Goal: Transaction & Acquisition: Obtain resource

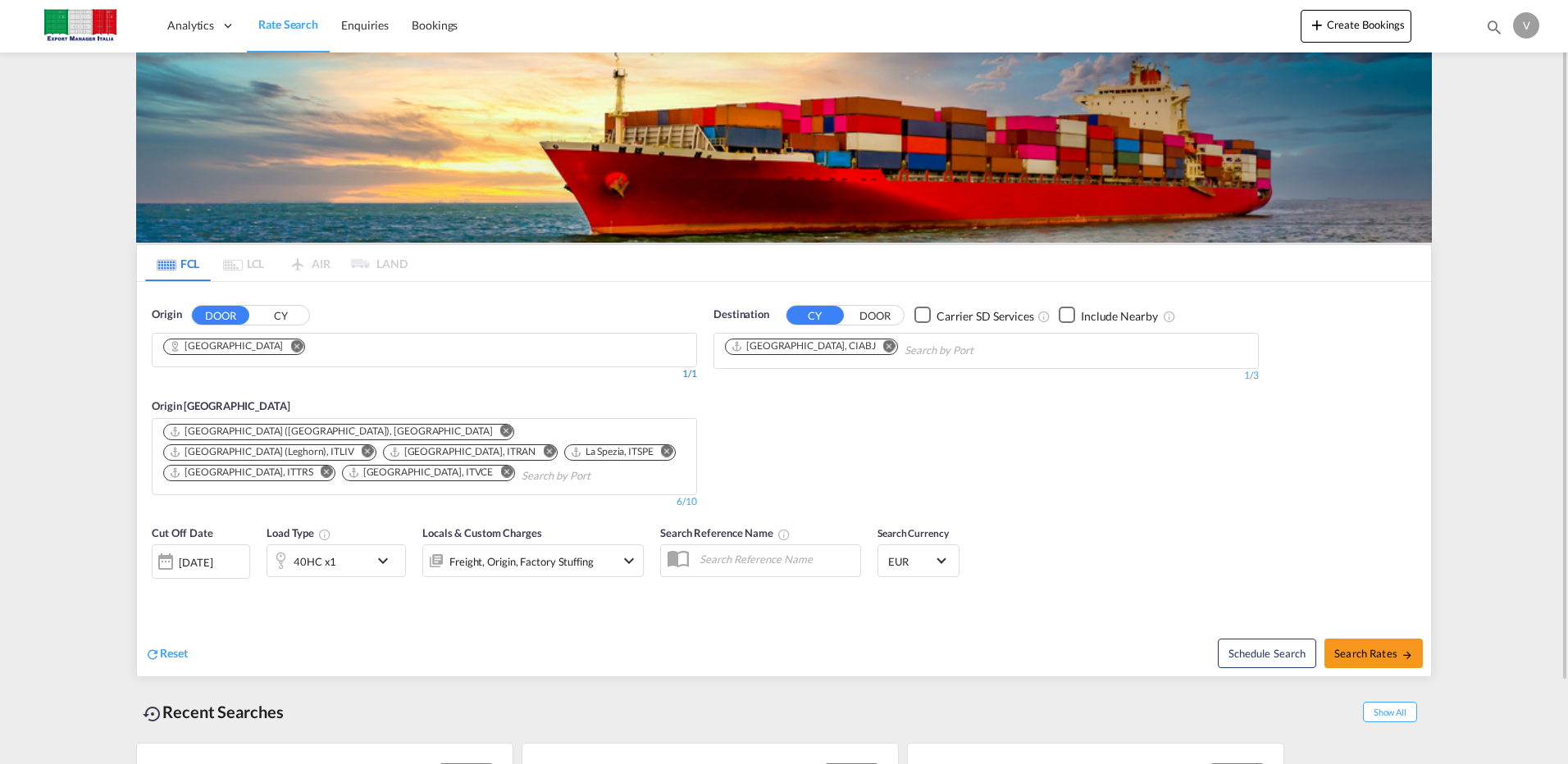
drag, startPoint x: 237, startPoint y: 342, endPoint x: 236, endPoint y: 368, distance: 26.0
click at [290, 342] on md-icon "Remove" at bounding box center [297, 345] width 12 height 12
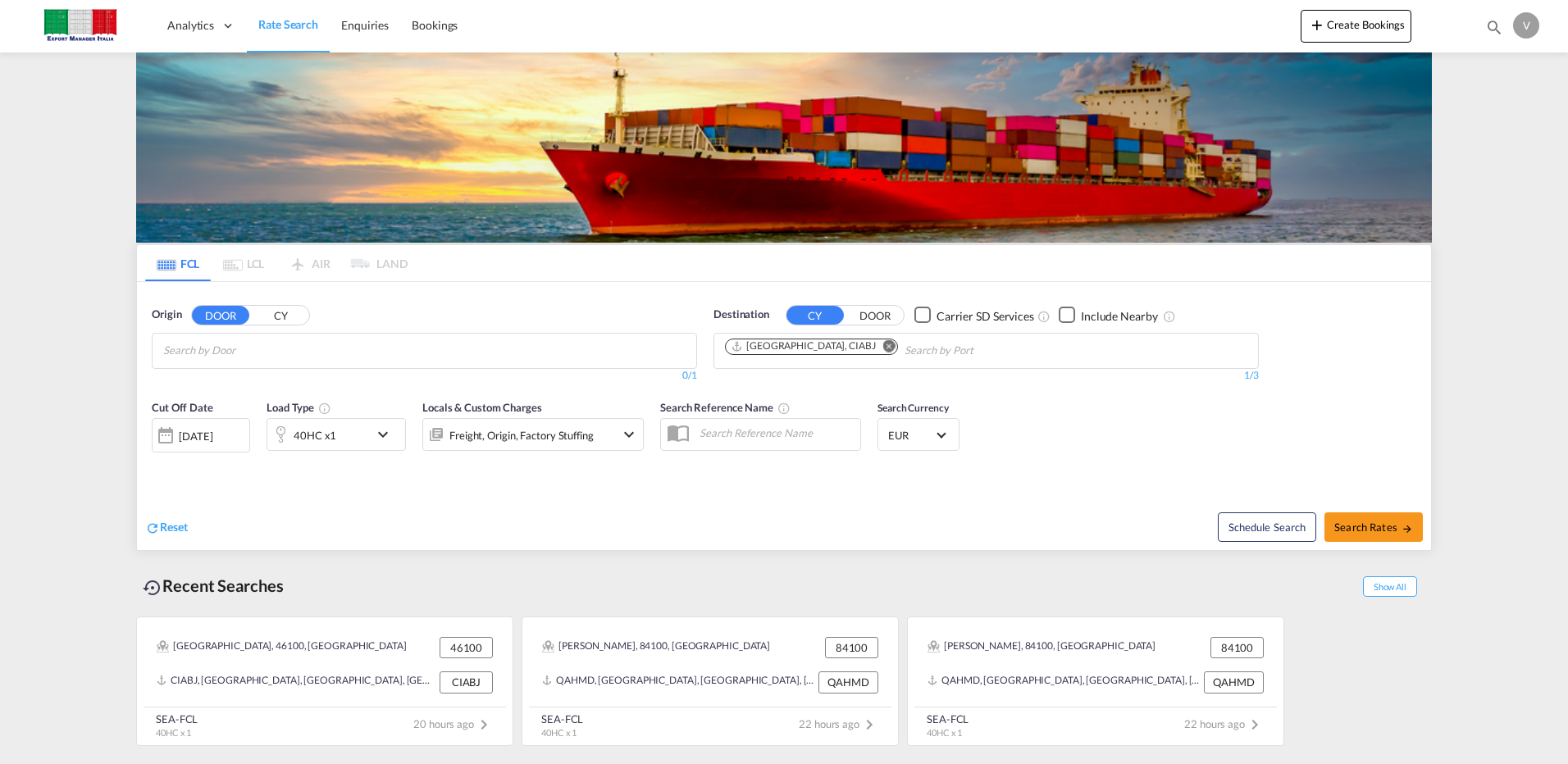
click at [238, 347] on input "Chips input." at bounding box center [241, 351] width 156 height 26
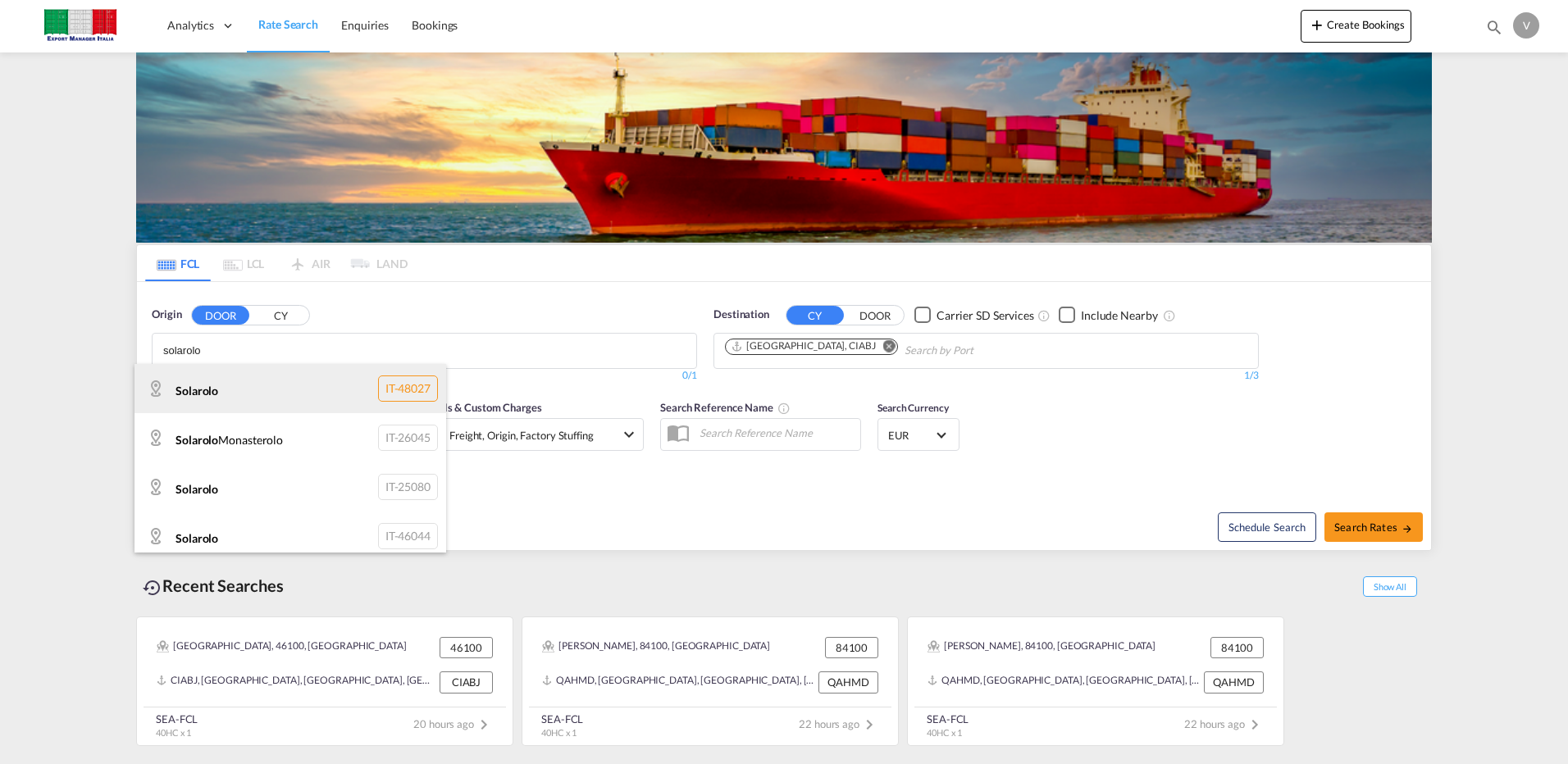
type input "solarolo"
click at [397, 390] on div "Solarolo IT-48027" at bounding box center [290, 389] width 311 height 50
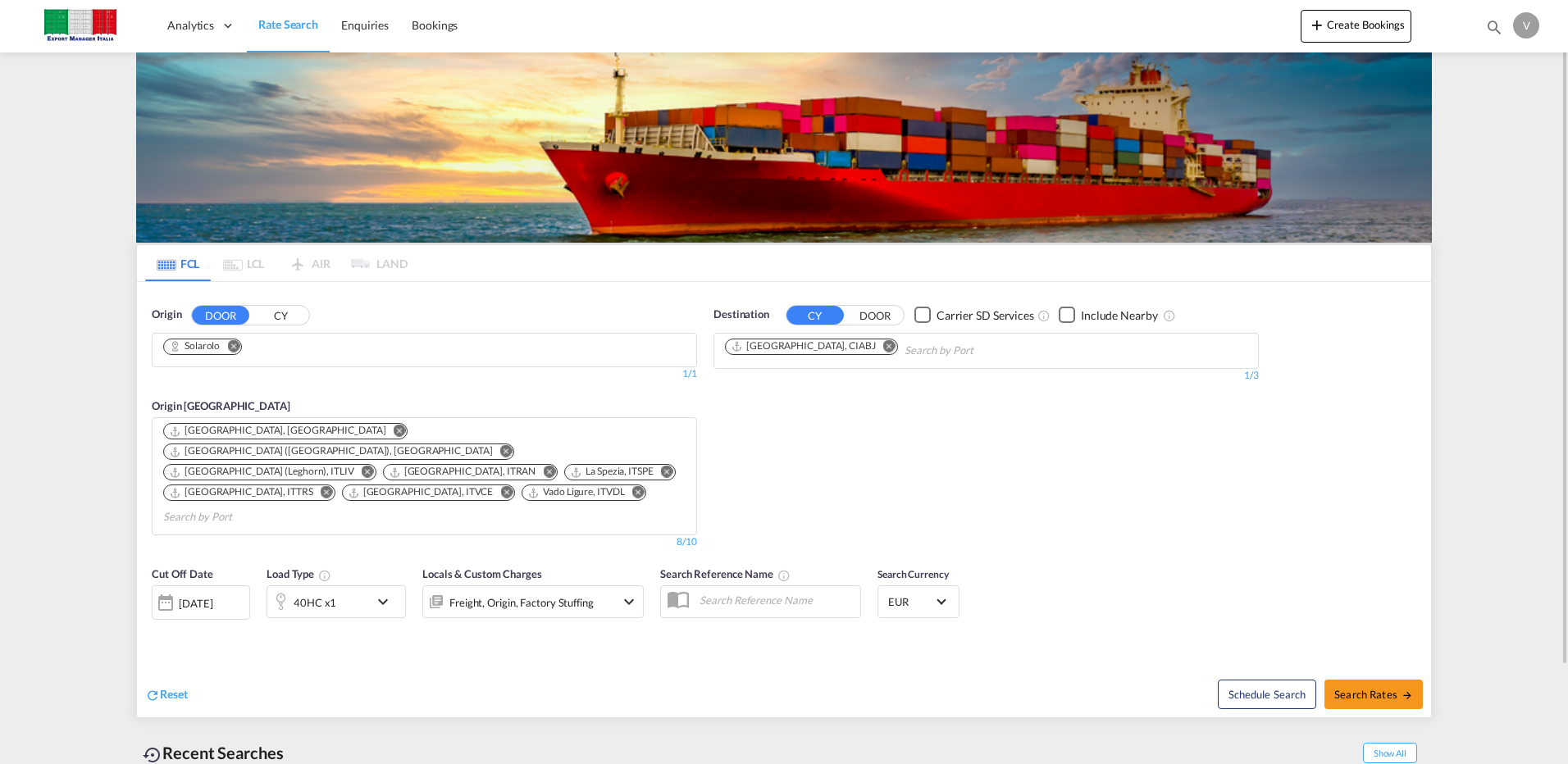
click at [884, 347] on md-icon "Remove" at bounding box center [890, 345] width 12 height 12
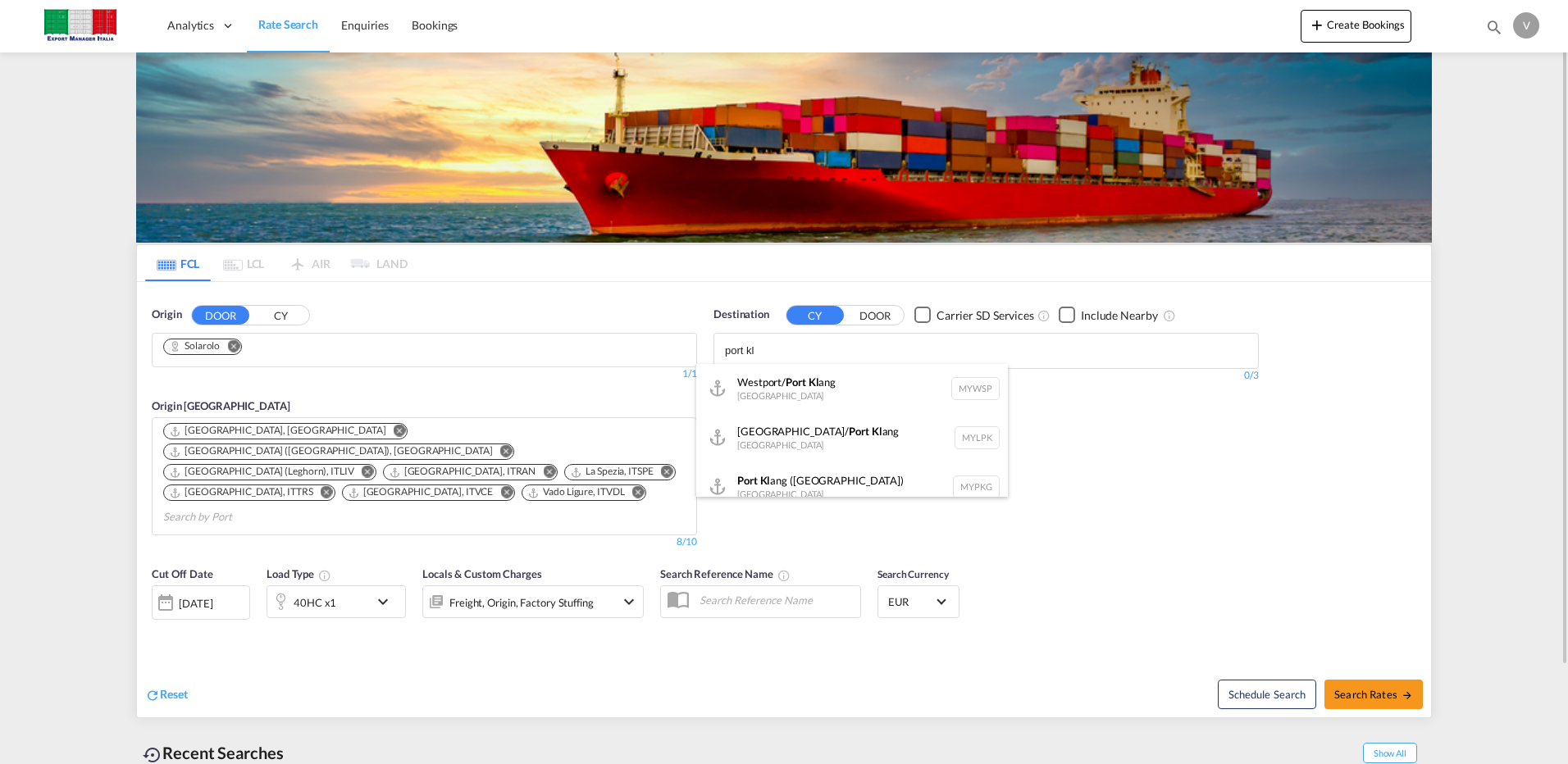
scroll to position [15, 0]
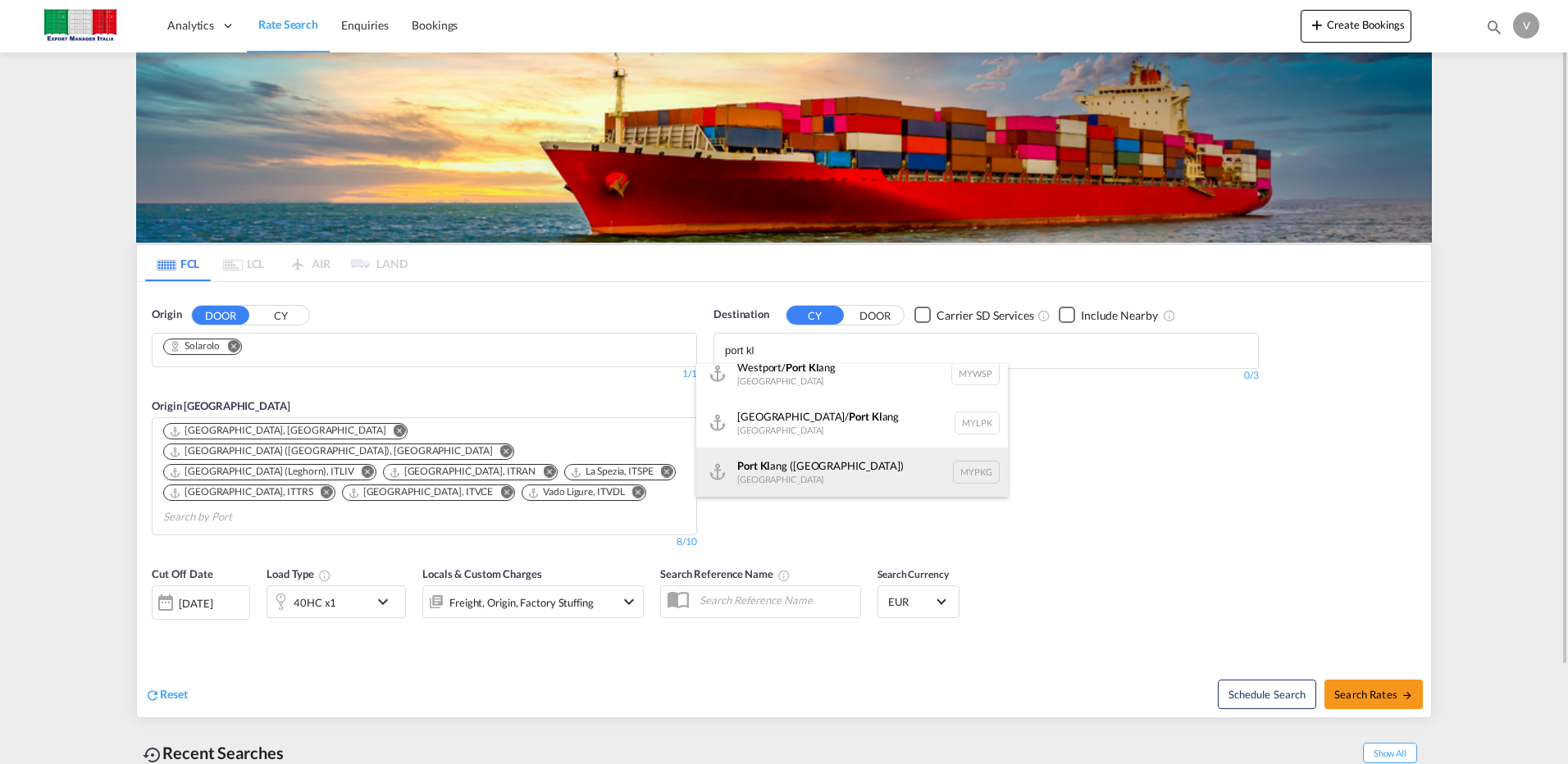
type input "port kl"
click at [843, 468] on div "Port [PERSON_NAME] ([GEOGRAPHIC_DATA]) [GEOGRAPHIC_DATA] MYPKG" at bounding box center [852, 472] width 311 height 50
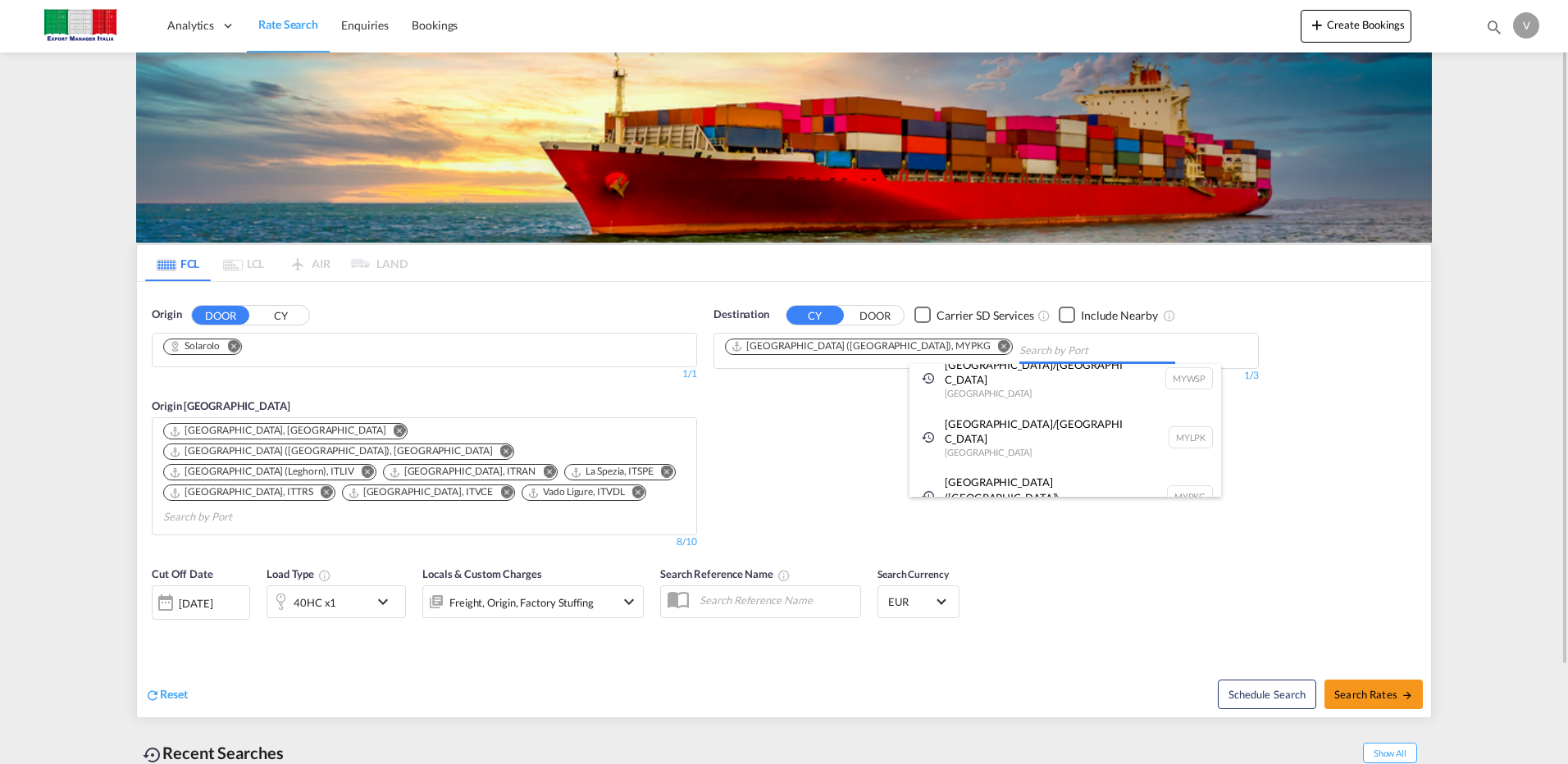
scroll to position [0, 0]
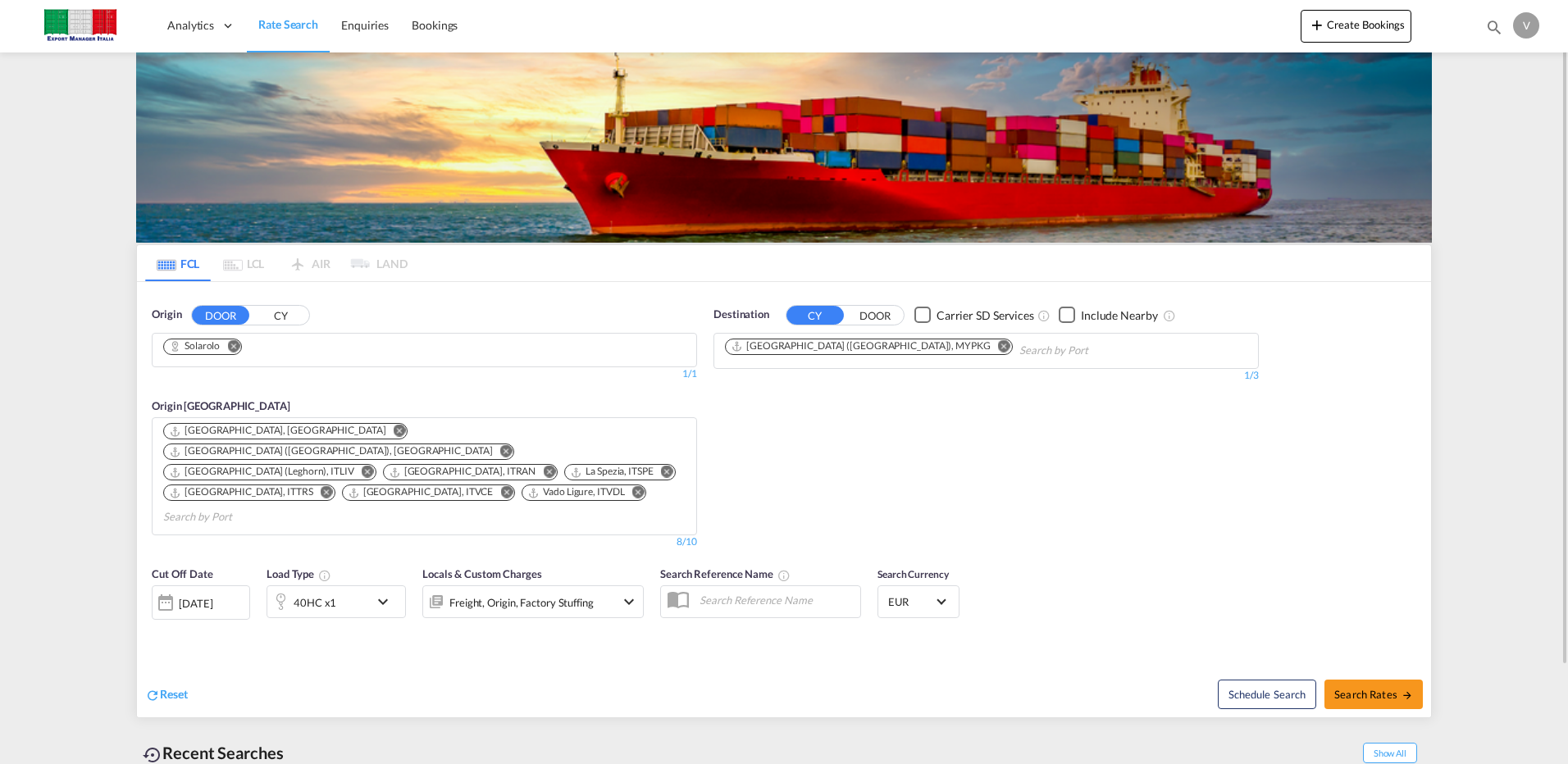
click at [394, 429] on md-icon "Remove" at bounding box center [400, 431] width 12 height 12
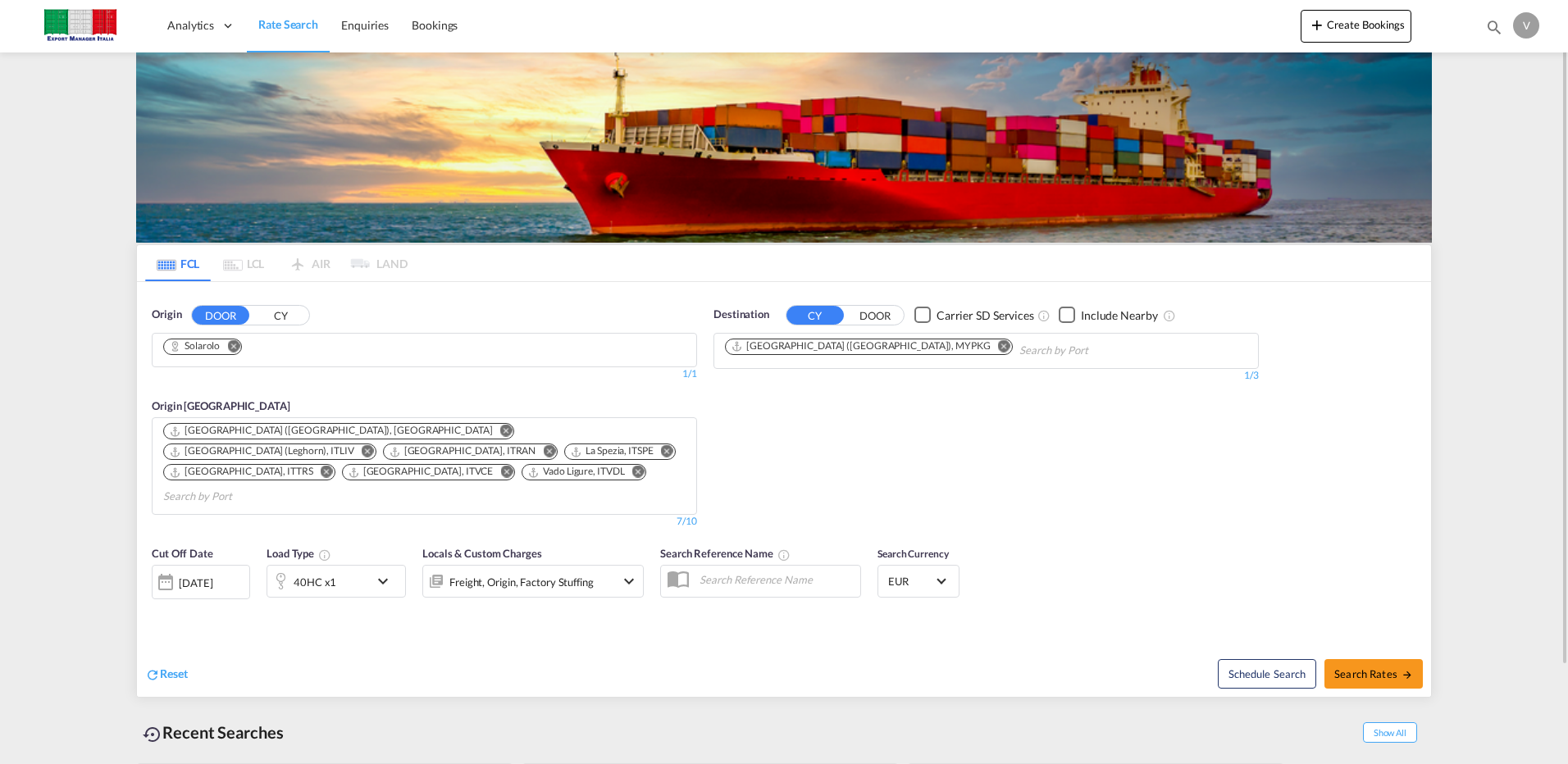
click at [632, 466] on md-icon "Remove" at bounding box center [638, 472] width 12 height 12
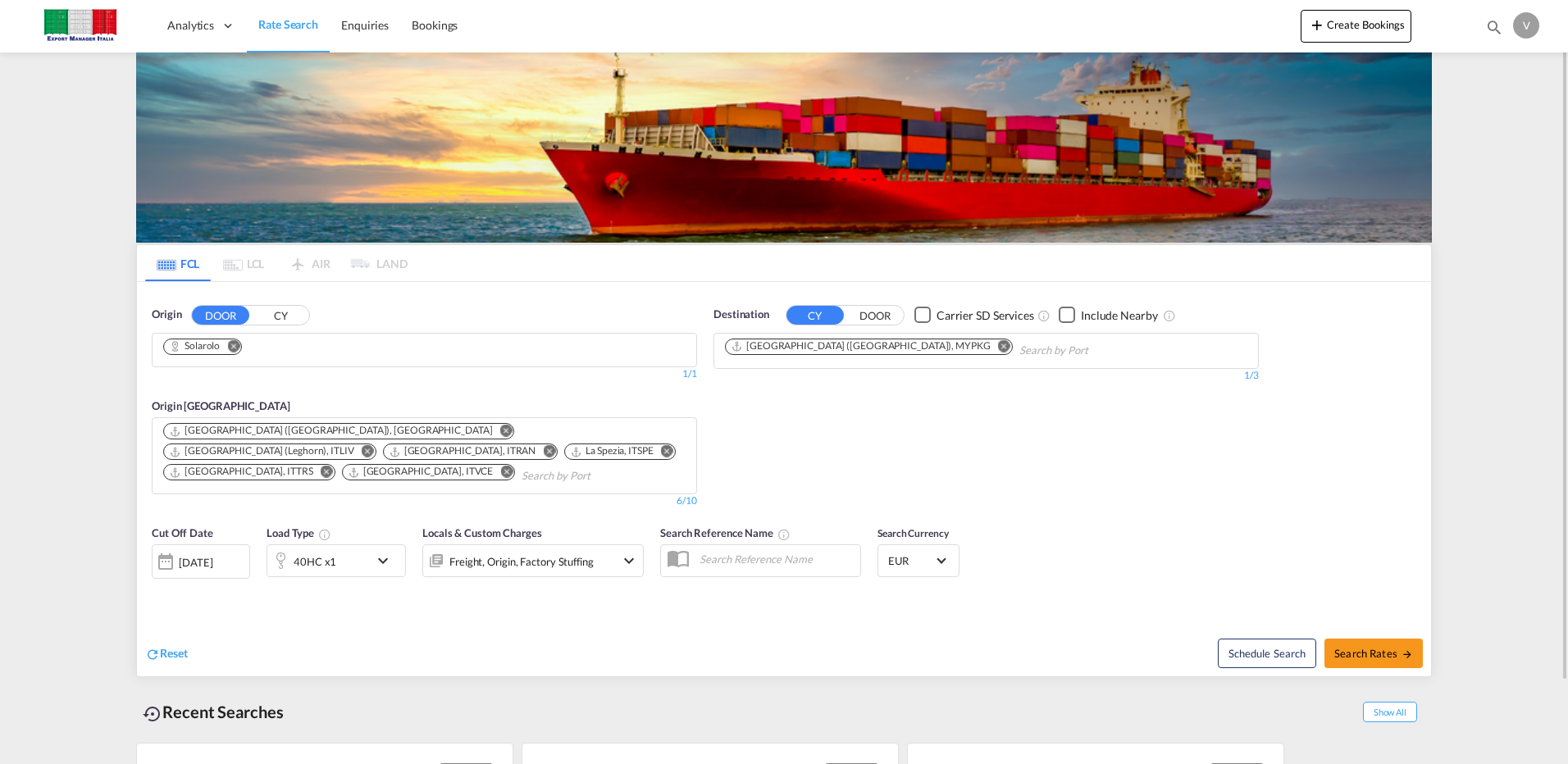
click at [374, 445] on md-icon "Remove" at bounding box center [368, 451] width 12 height 12
click at [500, 431] on md-icon "Remove" at bounding box center [506, 431] width 12 height 12
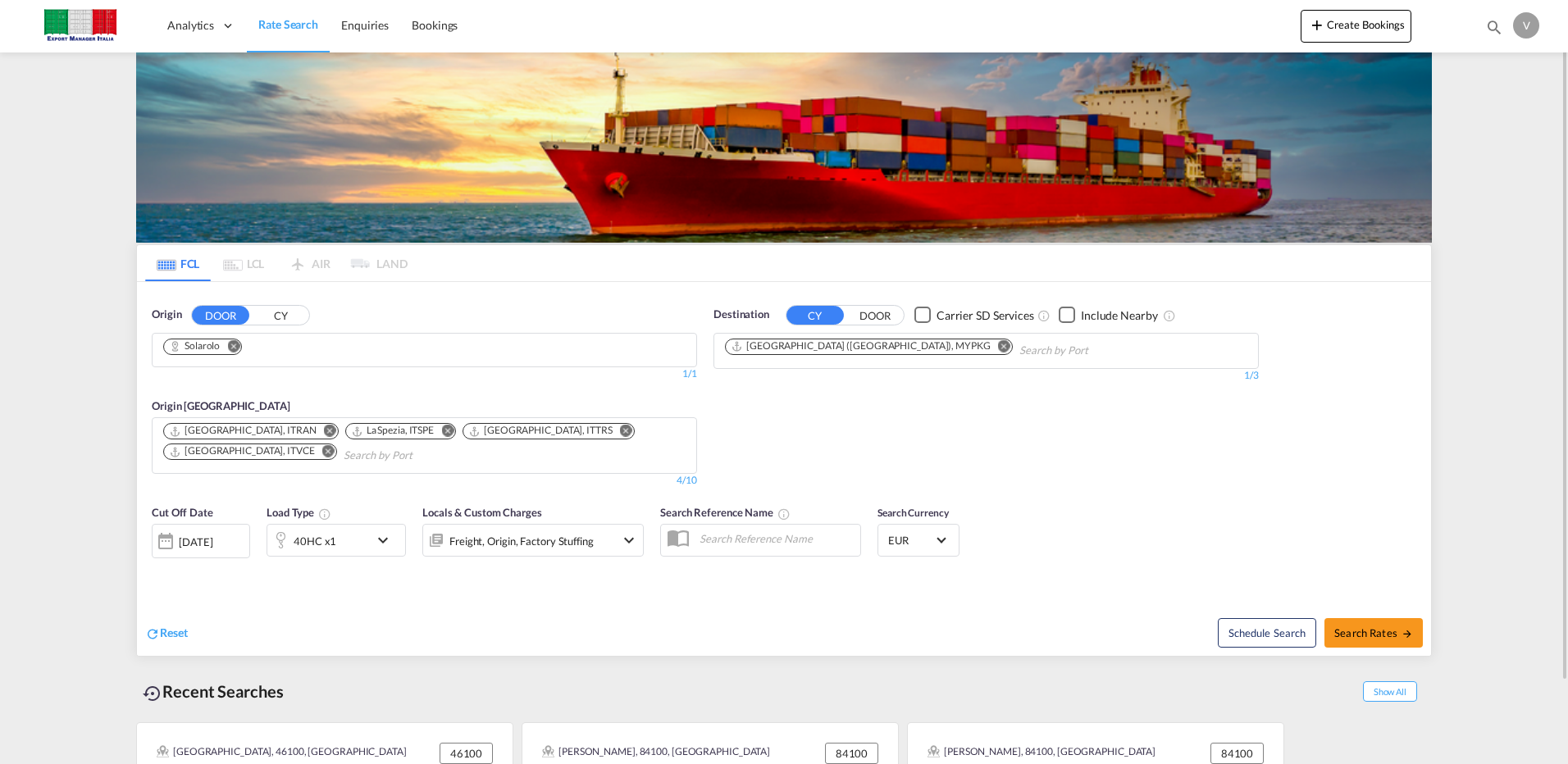
click at [441, 432] on md-icon "Remove" at bounding box center [447, 431] width 12 height 12
click at [502, 431] on md-icon "Remove" at bounding box center [508, 431] width 12 height 12
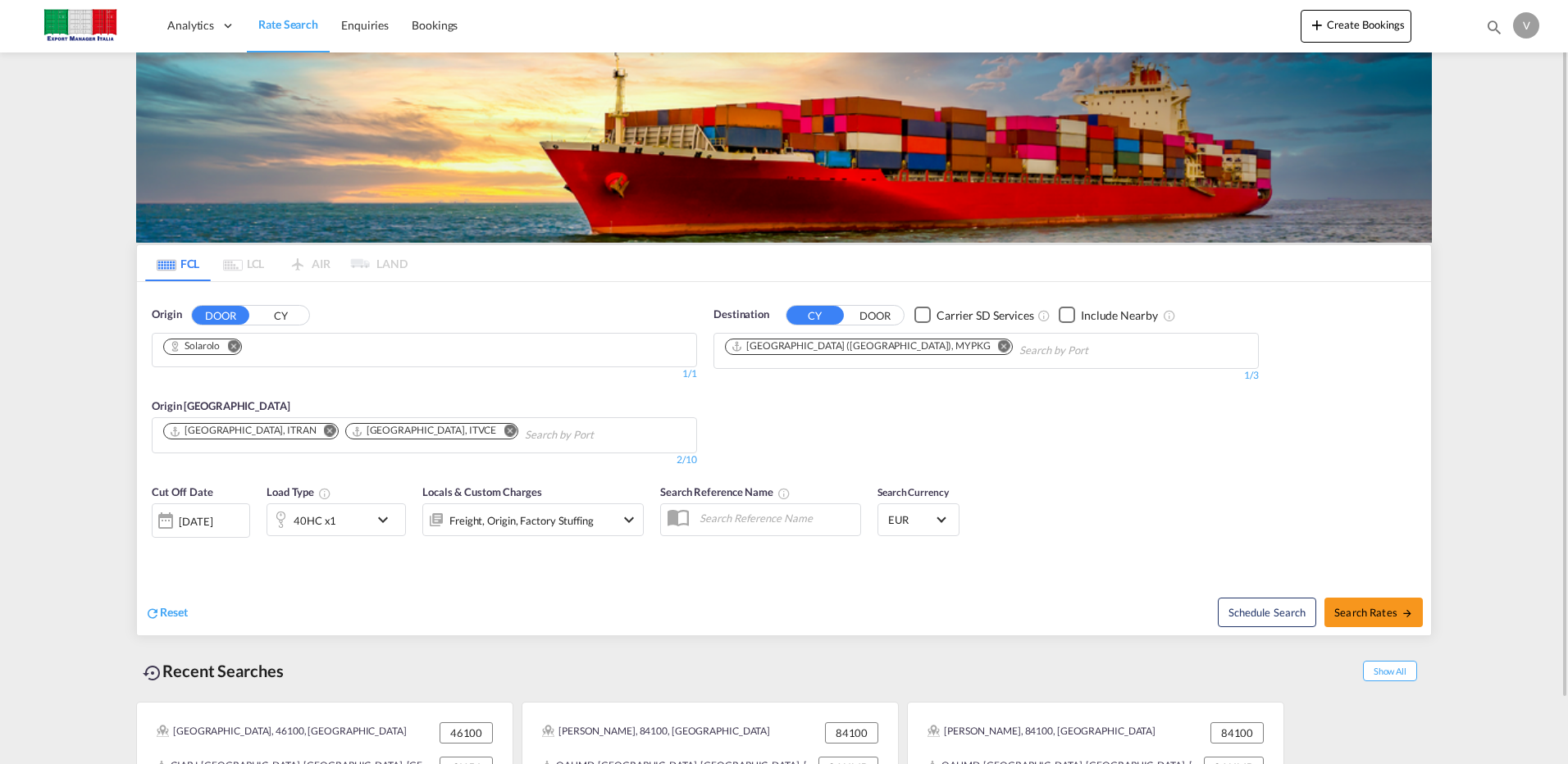
click at [504, 431] on md-icon "Remove" at bounding box center [510, 431] width 12 height 12
click at [384, 522] on md-icon "icon-chevron-down" at bounding box center [387, 520] width 28 height 20
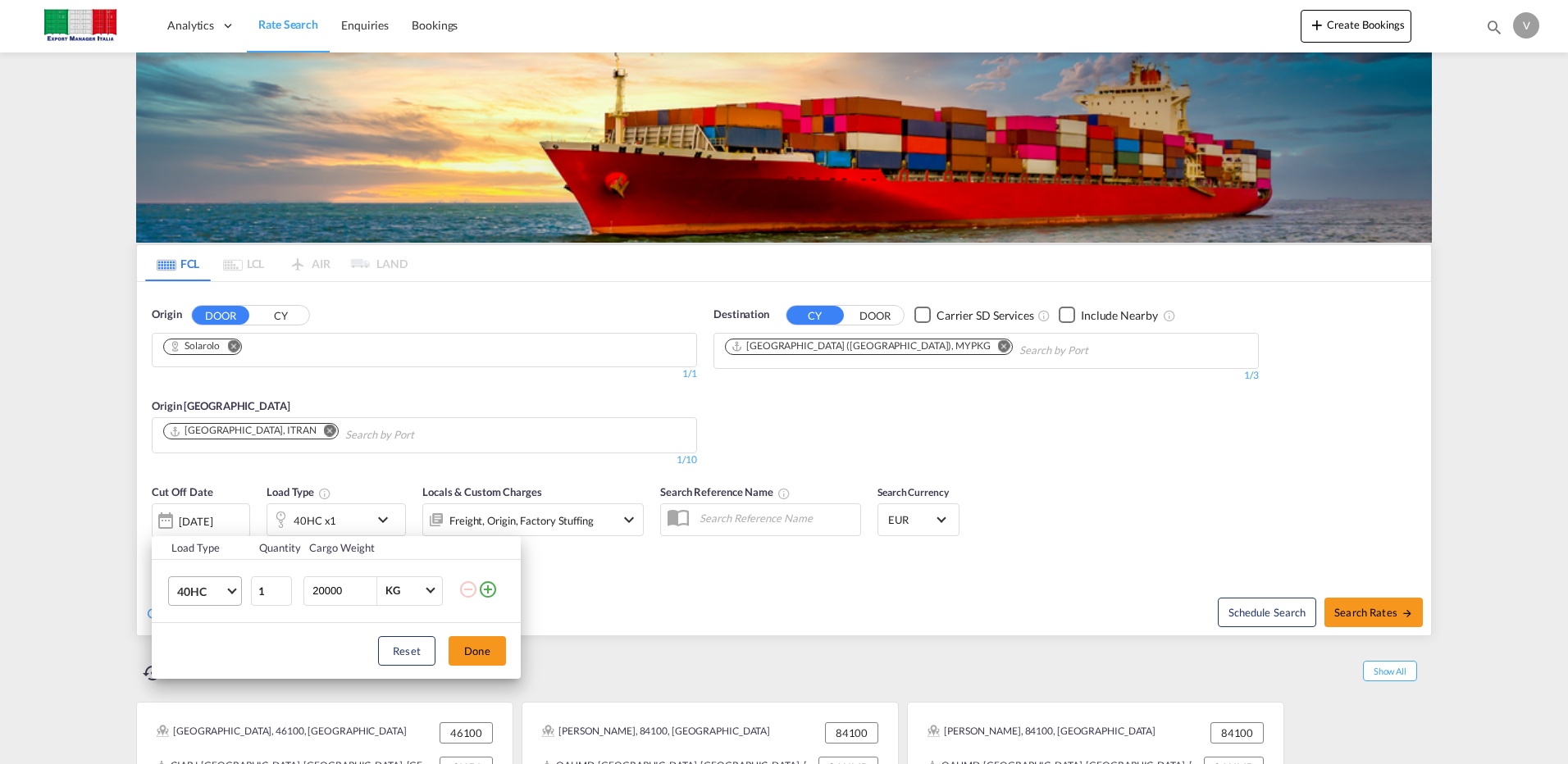
click at [236, 590] on md-select-value "40HC" at bounding box center [208, 591] width 65 height 28
click at [177, 510] on div "20GP" at bounding box center [191, 512] width 29 height 17
click at [479, 639] on button "Done" at bounding box center [477, 651] width 57 height 30
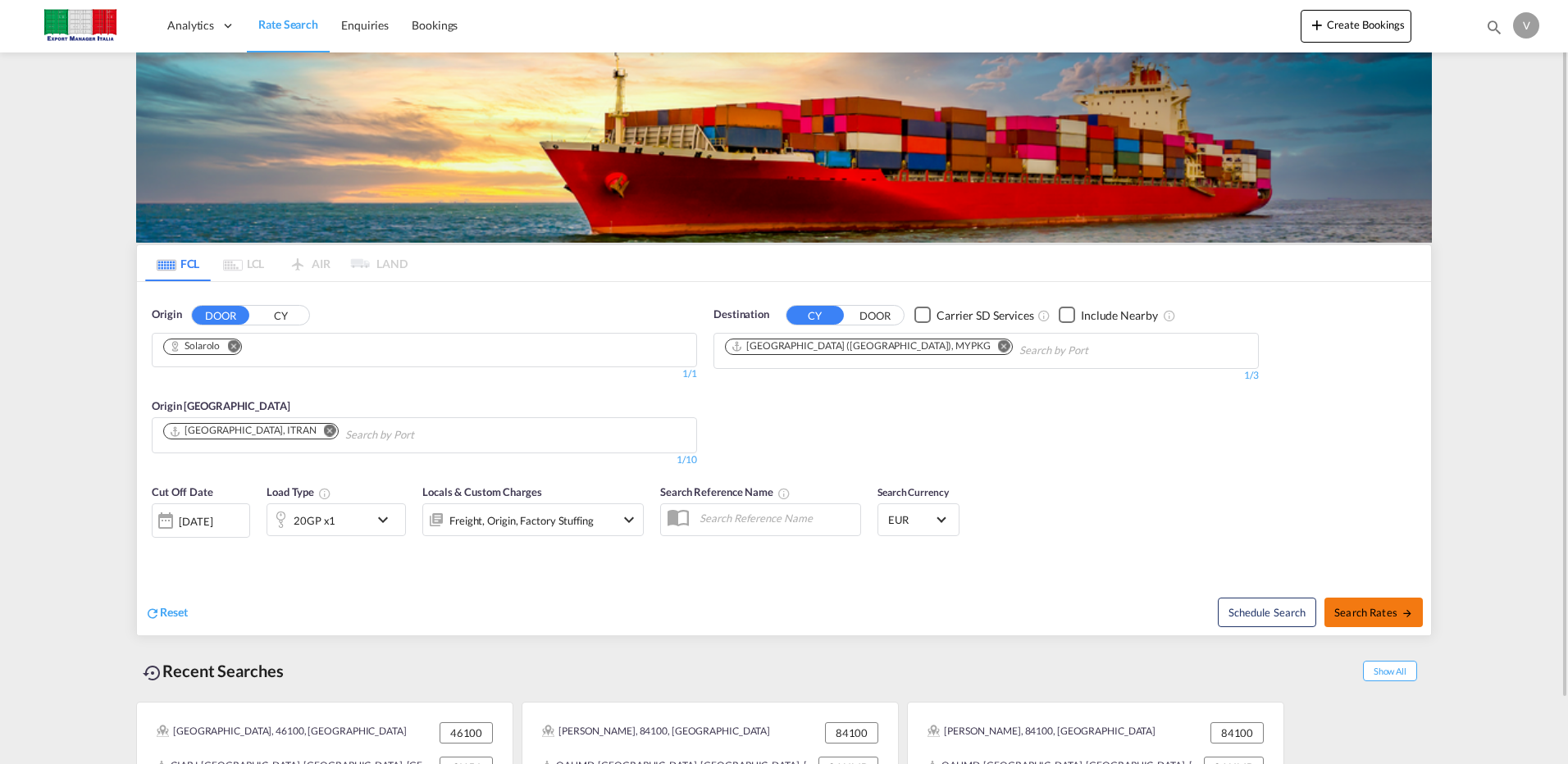
click at [1362, 606] on span "Search Rates" at bounding box center [1373, 612] width 79 height 13
type input "Solarolo to MYPKG / [DATE]"
